Goal: Task Accomplishment & Management: Manage account settings

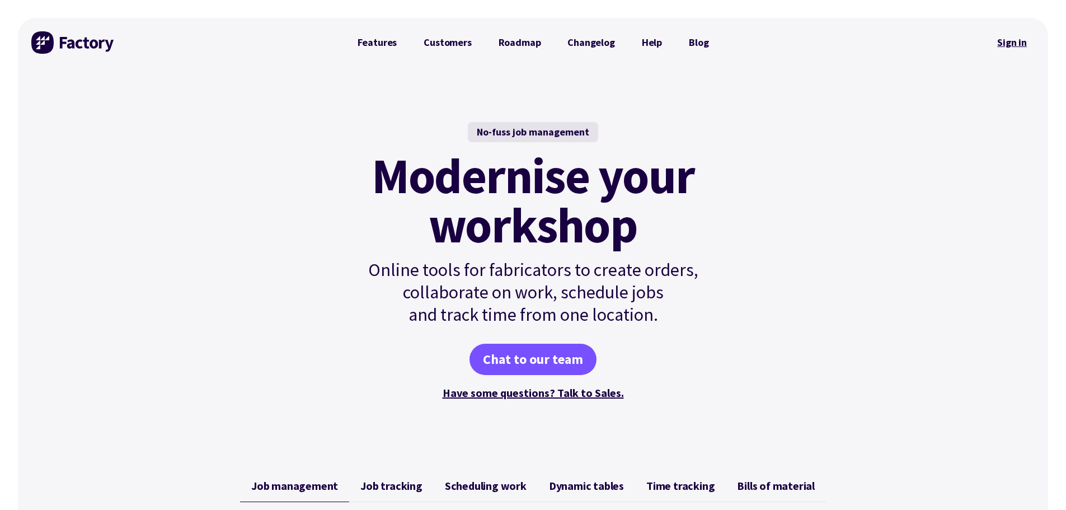
click at [1023, 40] on link "Sign in" at bounding box center [1011, 43] width 45 height 26
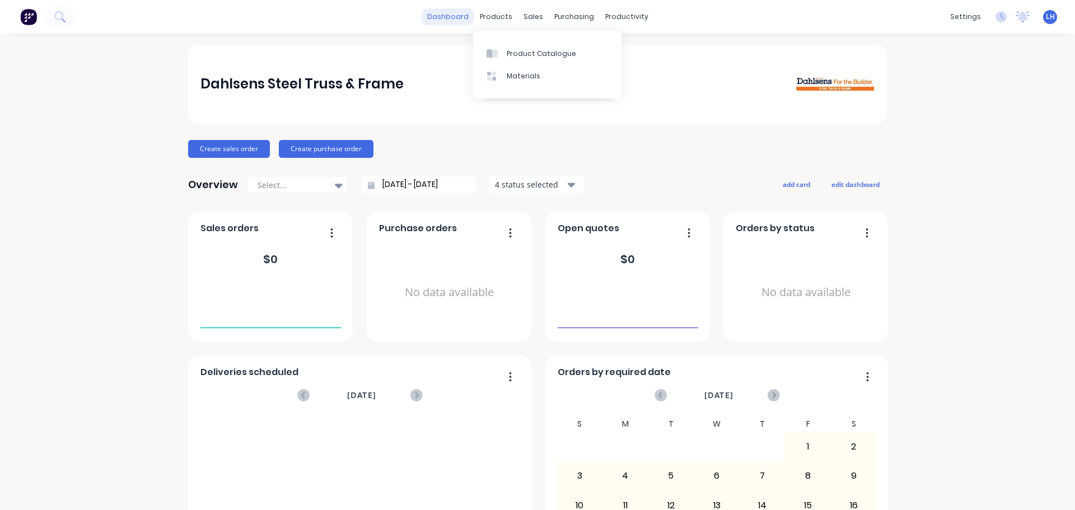
click at [458, 17] on link "dashboard" at bounding box center [447, 16] width 53 height 17
click at [30, 19] on img at bounding box center [28, 16] width 17 height 17
click at [23, 16] on img at bounding box center [28, 16] width 17 height 17
click at [448, 18] on link "dashboard" at bounding box center [447, 16] width 53 height 17
click at [550, 50] on div "Sales Orders" at bounding box center [570, 54] width 46 height 10
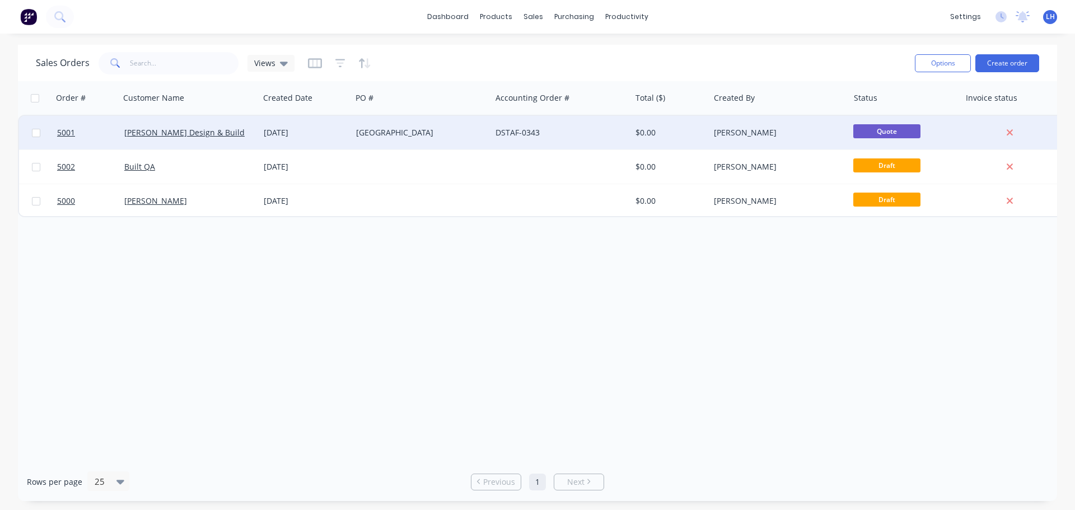
click at [363, 133] on div "[GEOGRAPHIC_DATA]" at bounding box center [418, 132] width 124 height 11
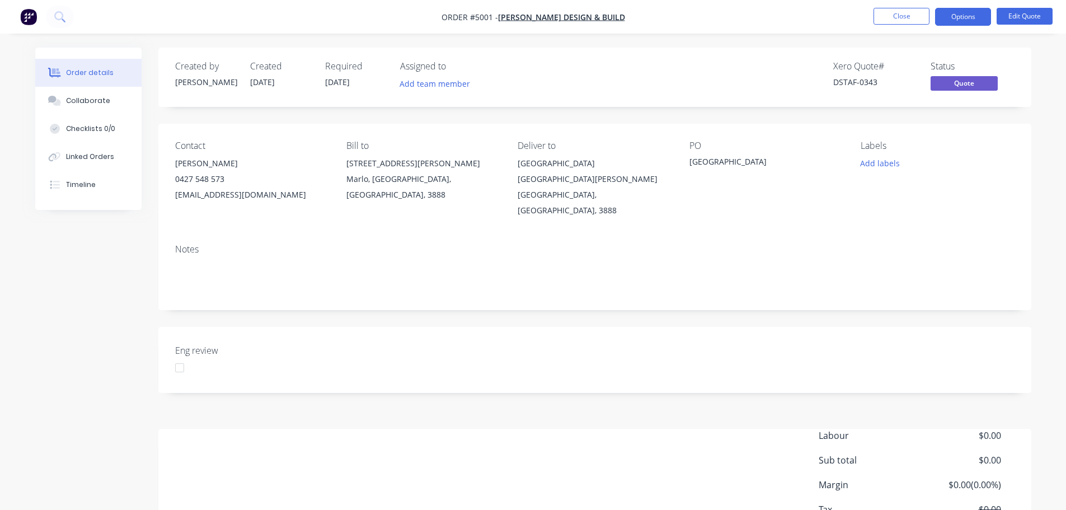
click at [182, 357] on div at bounding box center [179, 368] width 22 height 22
click at [181, 357] on div at bounding box center [179, 368] width 22 height 22
click at [966, 80] on span "Quote" at bounding box center [964, 83] width 67 height 14
click at [785, 244] on div "Notes" at bounding box center [595, 249] width 840 height 11
click at [905, 16] on button "Close" at bounding box center [902, 16] width 56 height 17
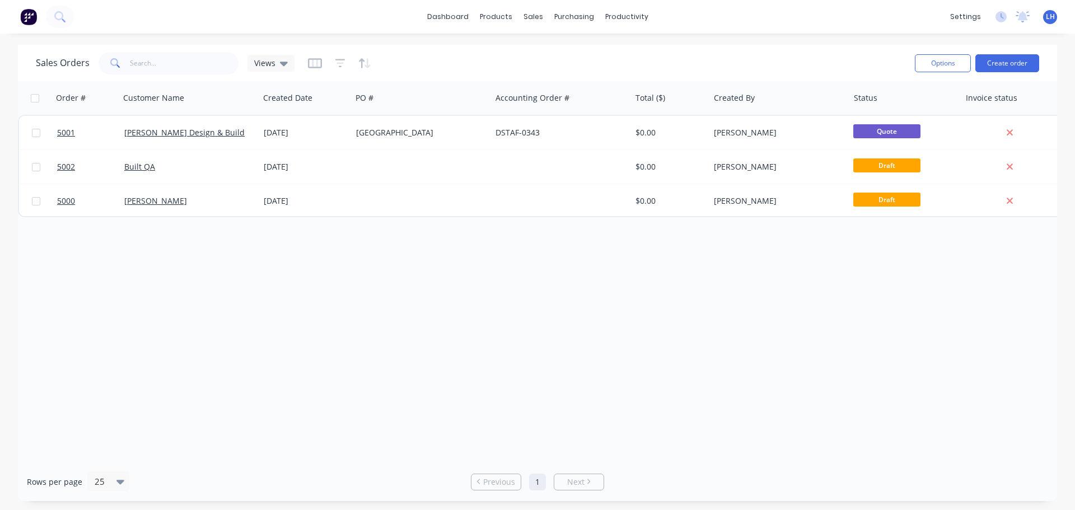
click at [504, 285] on div "Order # Customer Name Created Date PO # Accounting Order # Total ($) Created By…" at bounding box center [537, 271] width 1039 height 381
click at [419, 285] on div "Order # Customer Name Created Date PO # Accounting Order # Total ($) Created By…" at bounding box center [537, 271] width 1039 height 381
click at [462, 17] on link "dashboard" at bounding box center [447, 16] width 53 height 17
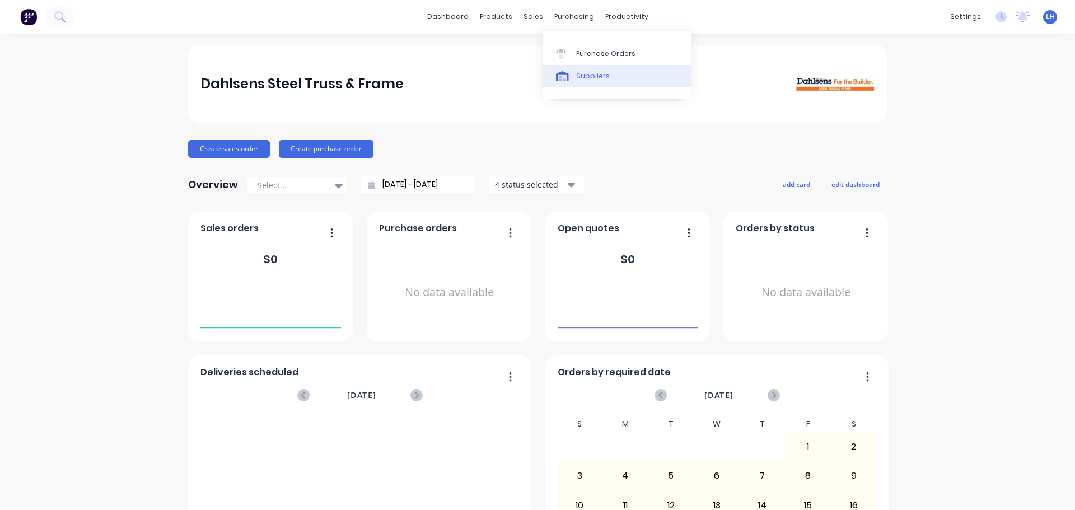
click at [596, 70] on link "Suppliers" at bounding box center [616, 76] width 148 height 22
